Goal: Information Seeking & Learning: Learn about a topic

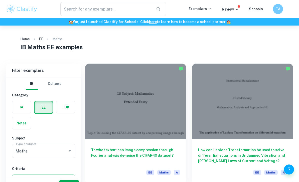
scroll to position [15, 0]
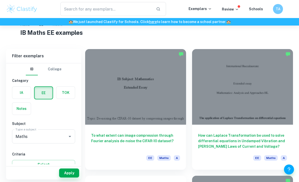
click at [101, 110] on div at bounding box center [135, 87] width 101 height 76
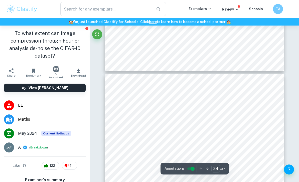
type input "23"
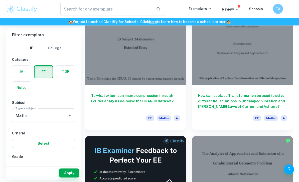
scroll to position [54, 0]
click at [276, 80] on div at bounding box center [242, 47] width 101 height 76
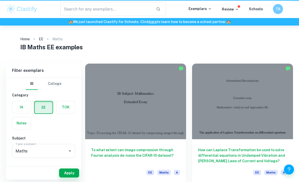
scroll to position [70, 0]
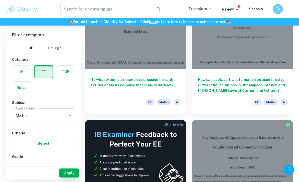
click at [262, 60] on div at bounding box center [242, 31] width 101 height 76
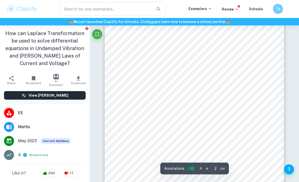
scroll to position [380, 0]
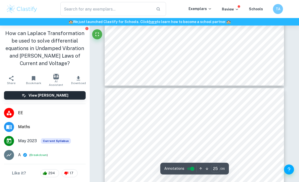
type input "24"
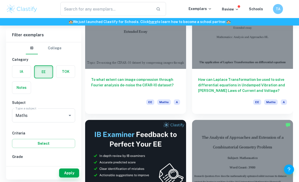
scroll to position [70, 0]
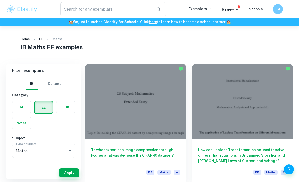
click at [146, 9] on input "text" at bounding box center [105, 9] width 91 height 14
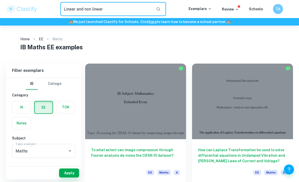
type input "Linear and non linear"
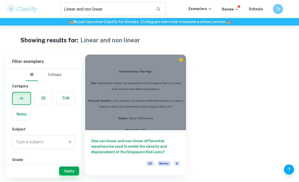
click at [103, 105] on div at bounding box center [135, 93] width 101 height 76
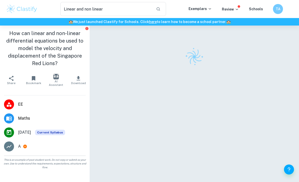
click at [105, 111] on div at bounding box center [194, 111] width 179 height 171
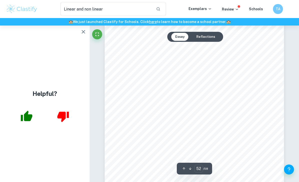
scroll to position [13267, 0]
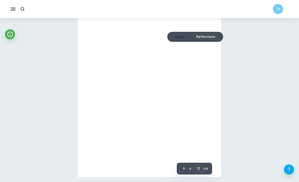
type input "9"
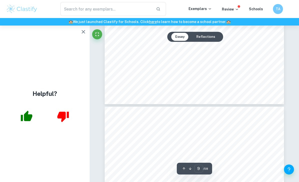
scroll to position [2195, 0]
